Goal: Task Accomplishment & Management: Manage account settings

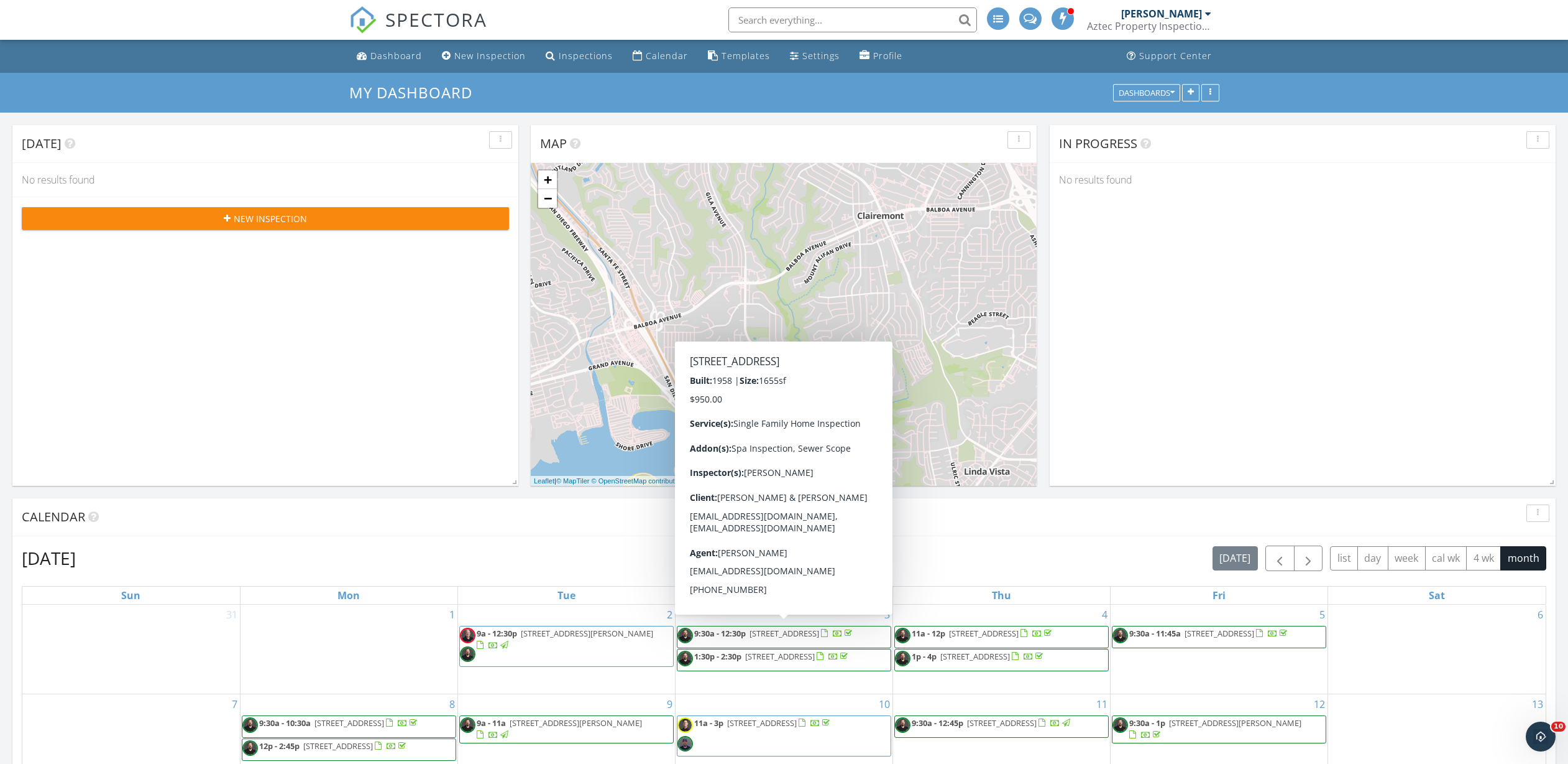
scroll to position [1151, 1587]
click at [1480, 663] on div "6" at bounding box center [1436, 649] width 218 height 89
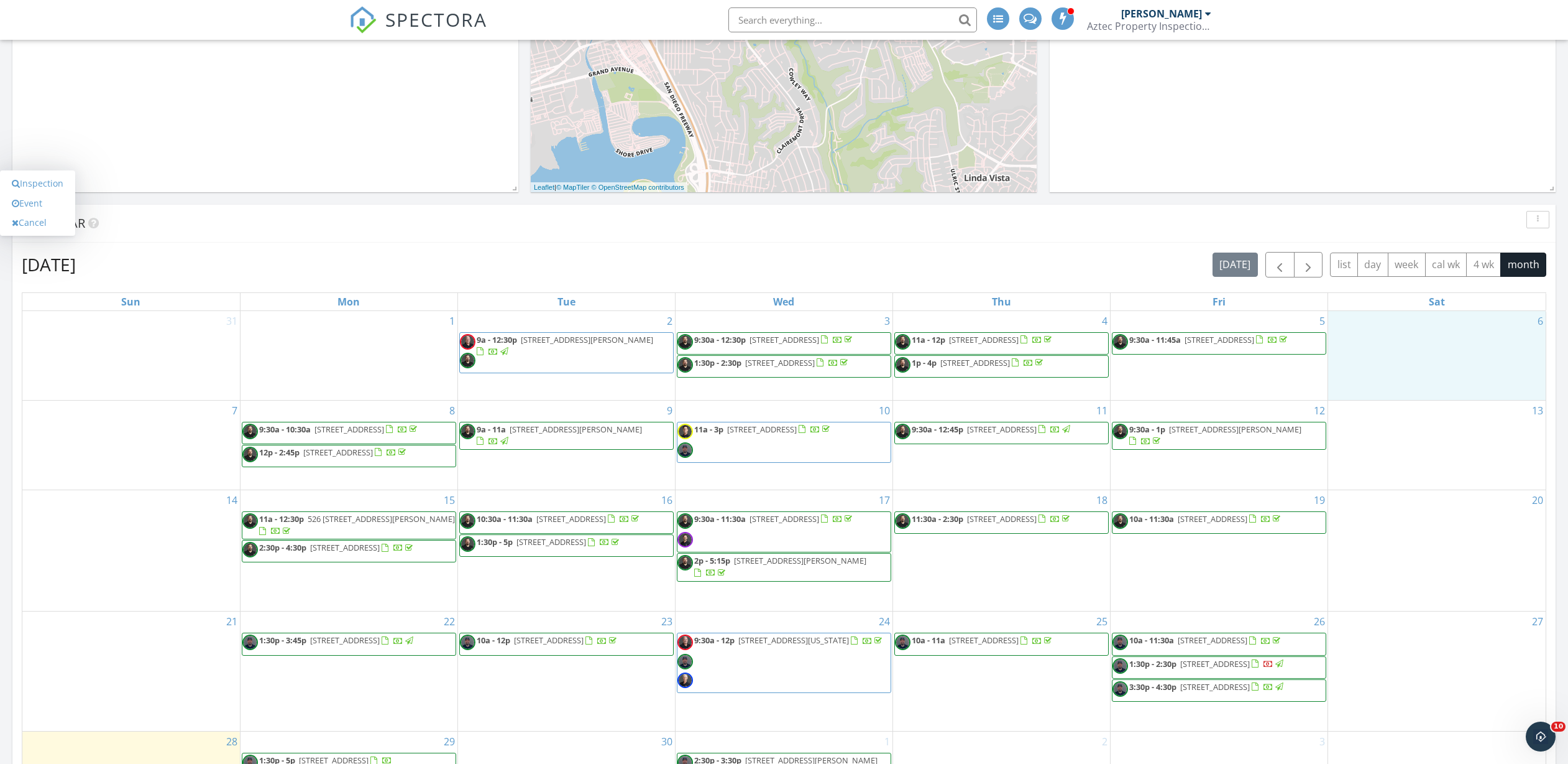
scroll to position [522, 0]
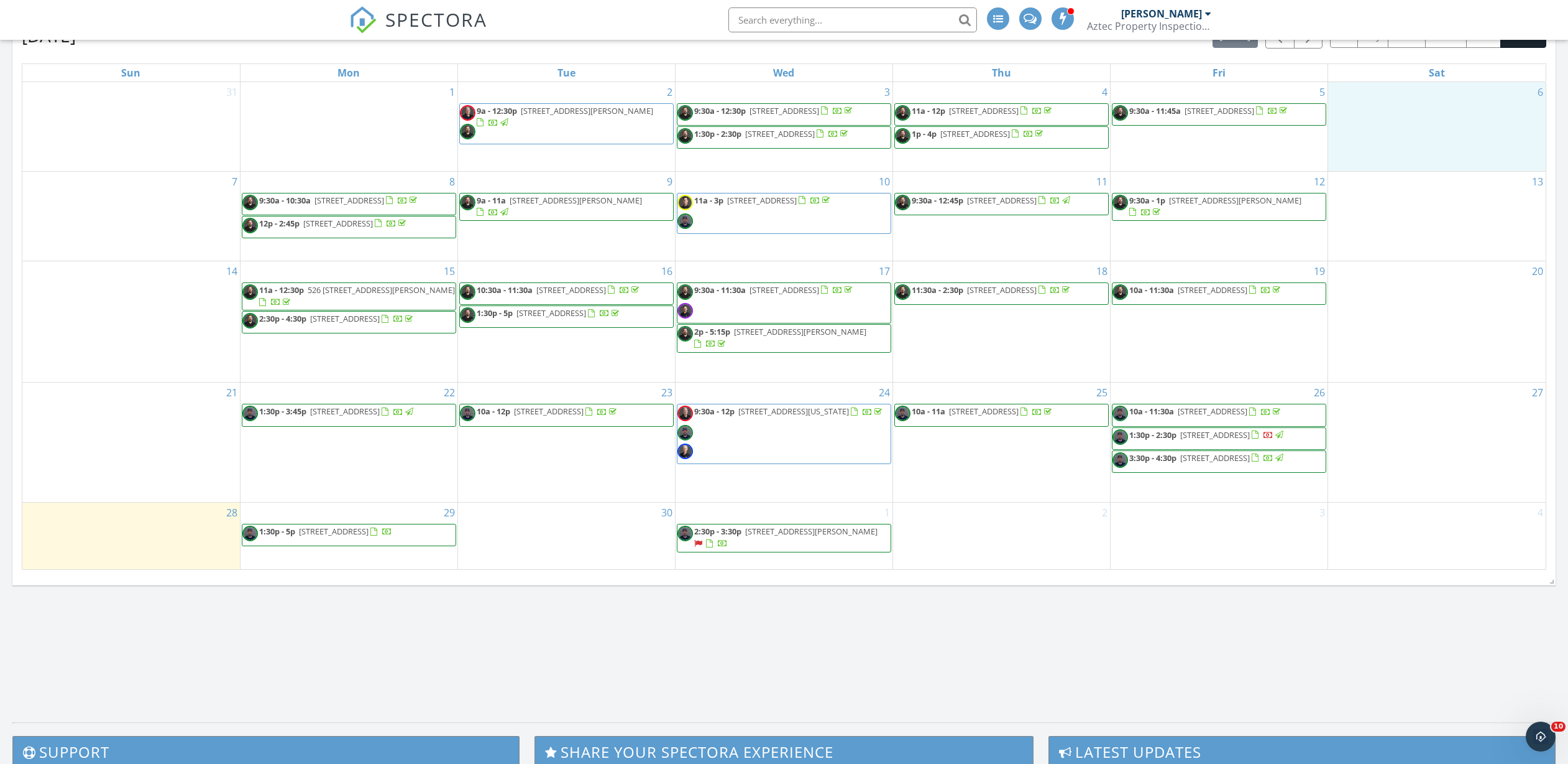
click at [358, 537] on span "5641 La Jolla Hermosa Ave, San Diego 92037" at bounding box center [334, 531] width 69 height 11
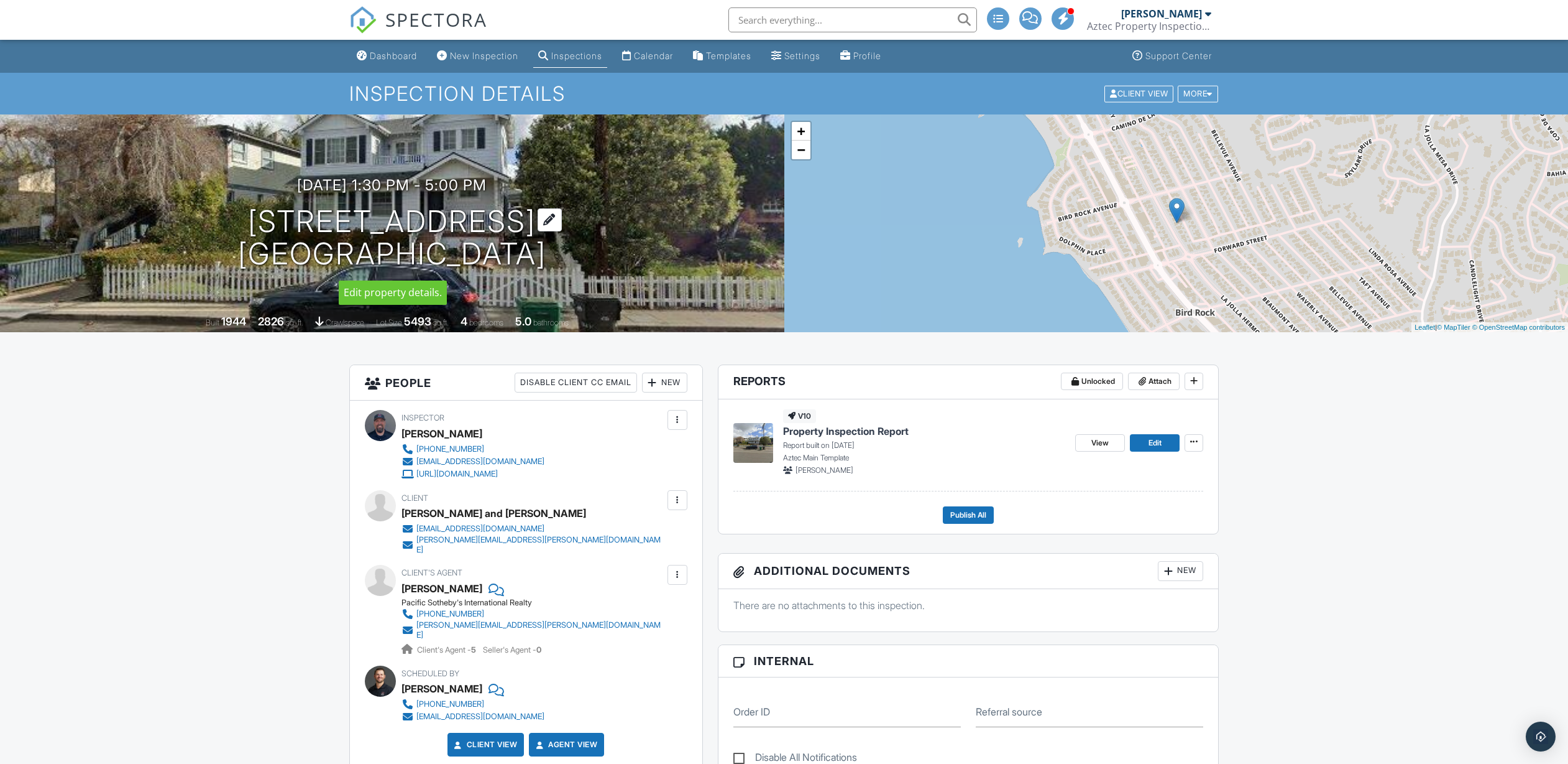
click at [370, 232] on h1 "[STREET_ADDRESS] [GEOGRAPHIC_DATA]" at bounding box center [393, 238] width 309 height 66
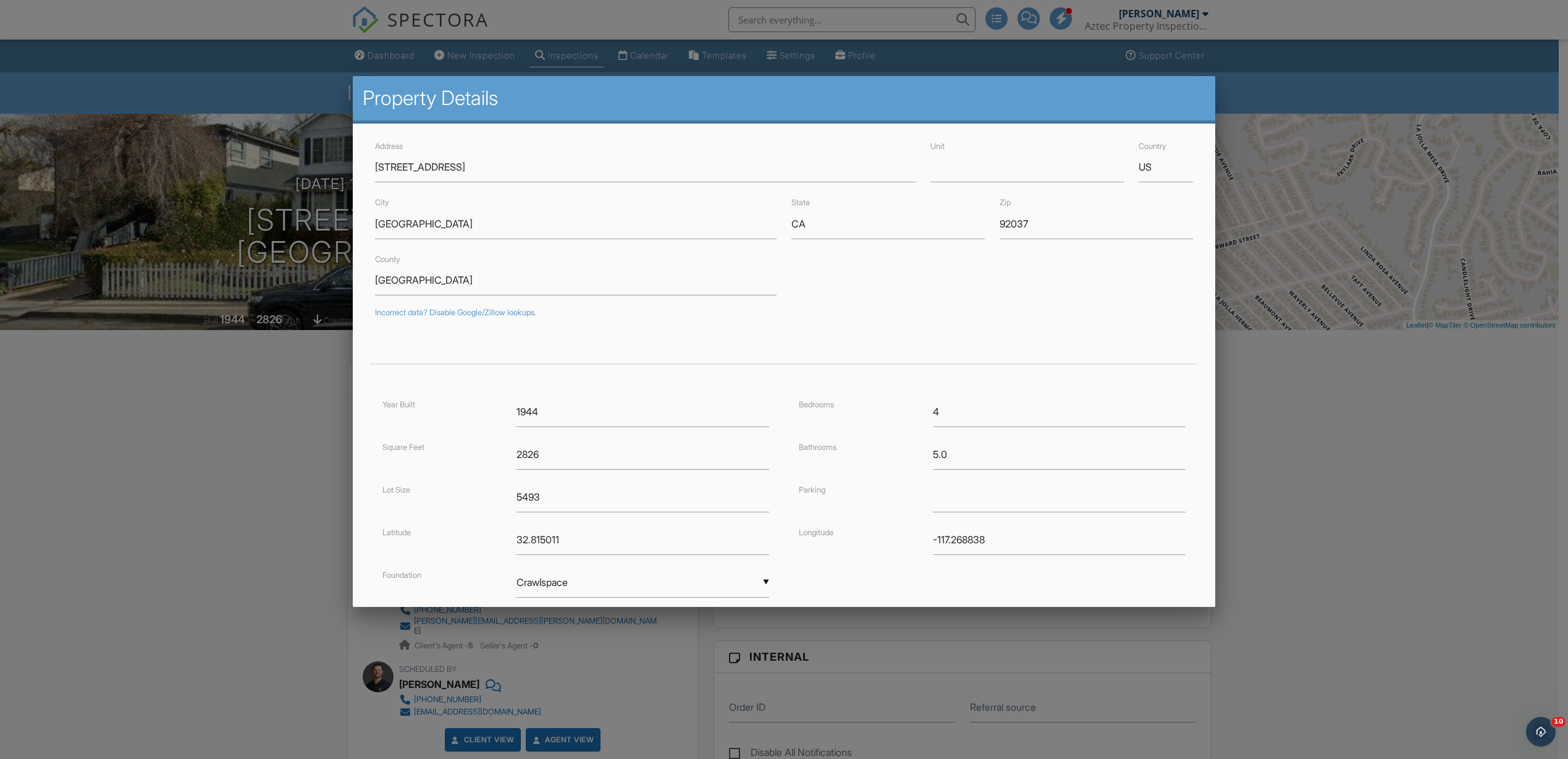
click at [248, 438] on div at bounding box center [784, 412] width 1568 height 949
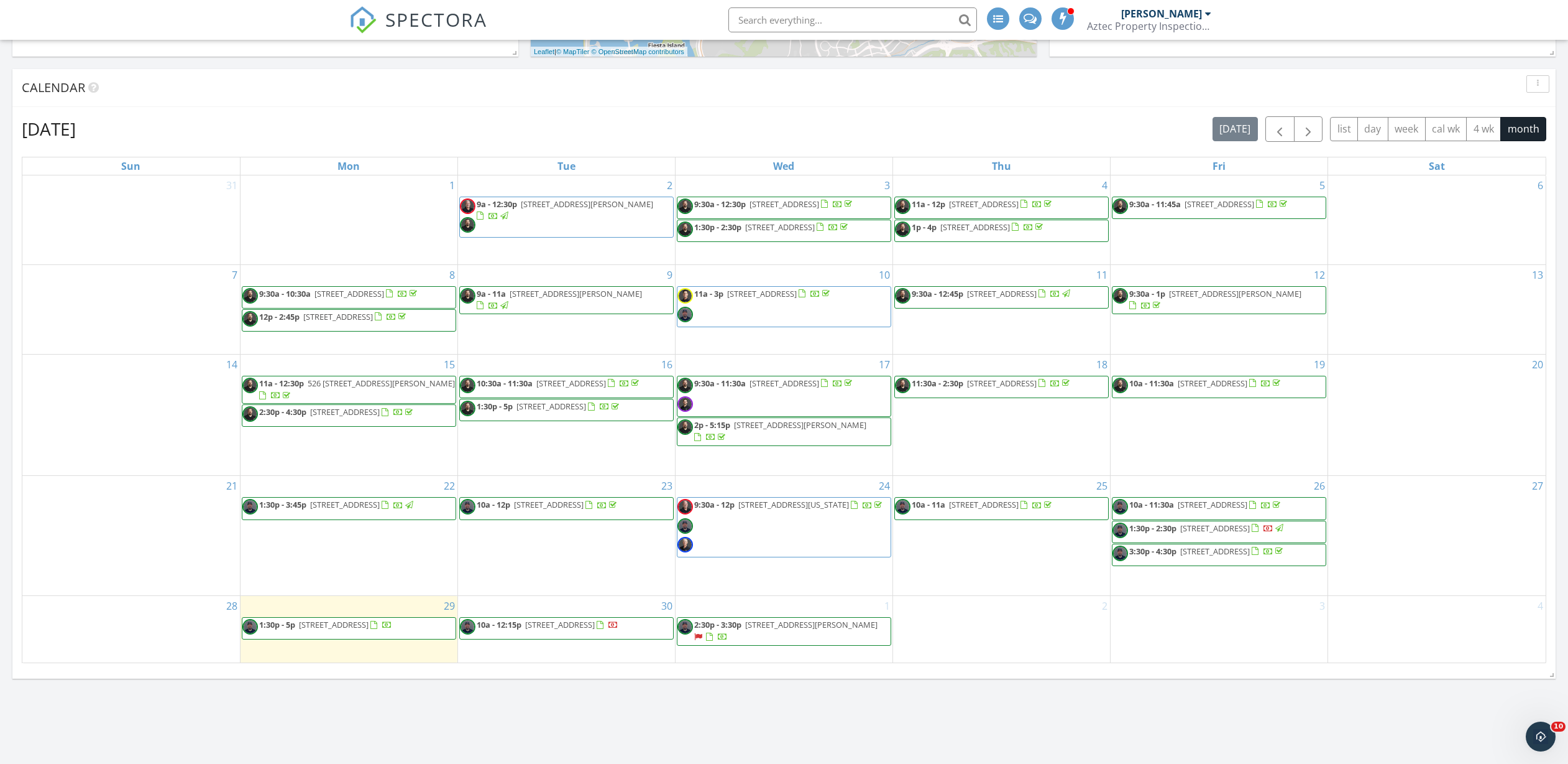
scroll to position [666, 0]
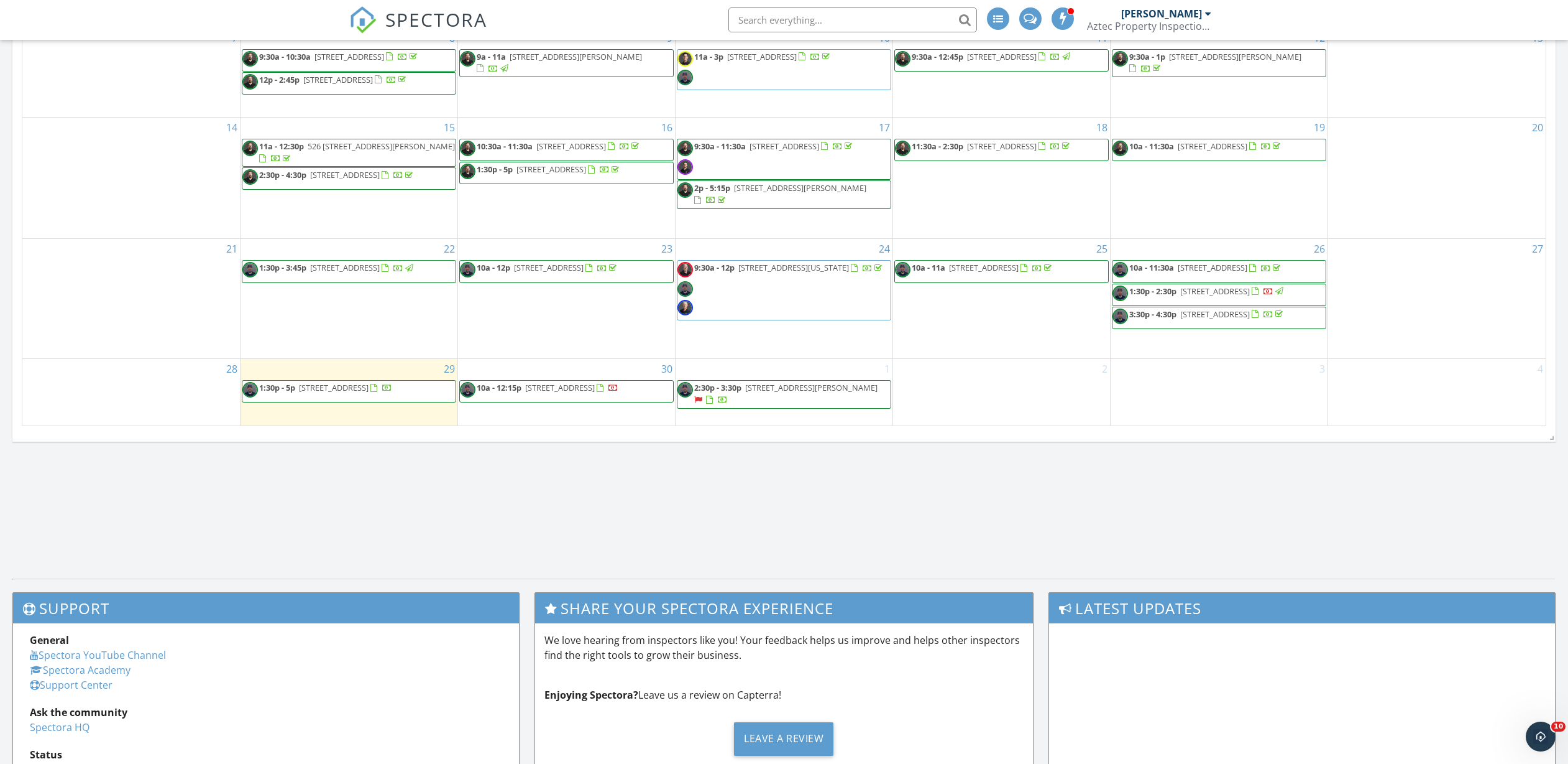
click at [392, 401] on span "1:30p - 5p [STREET_ADDRESS]" at bounding box center [317, 391] width 150 height 19
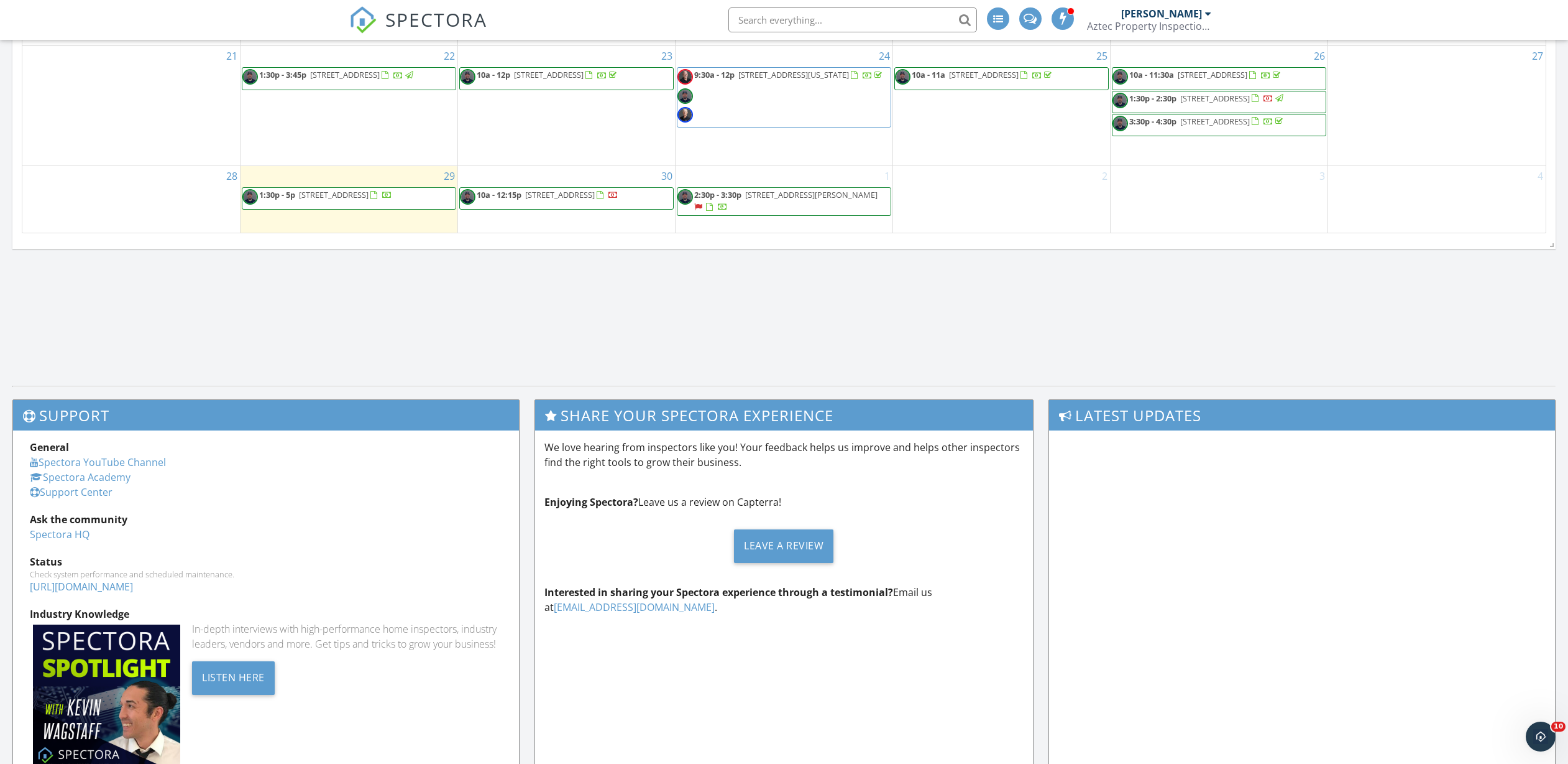
scroll to position [608, 0]
